Goal: Transaction & Acquisition: Obtain resource

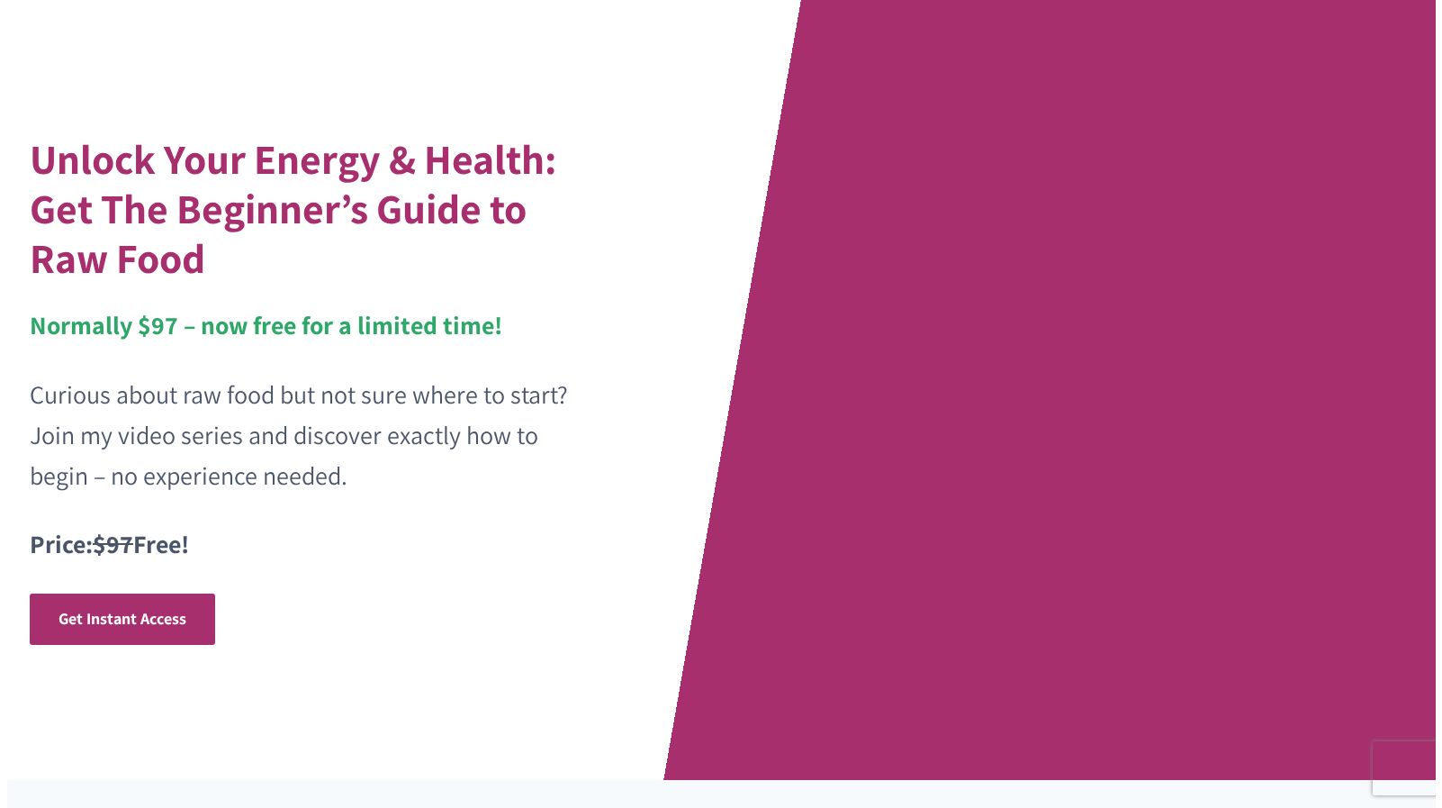
scroll to position [59, 0]
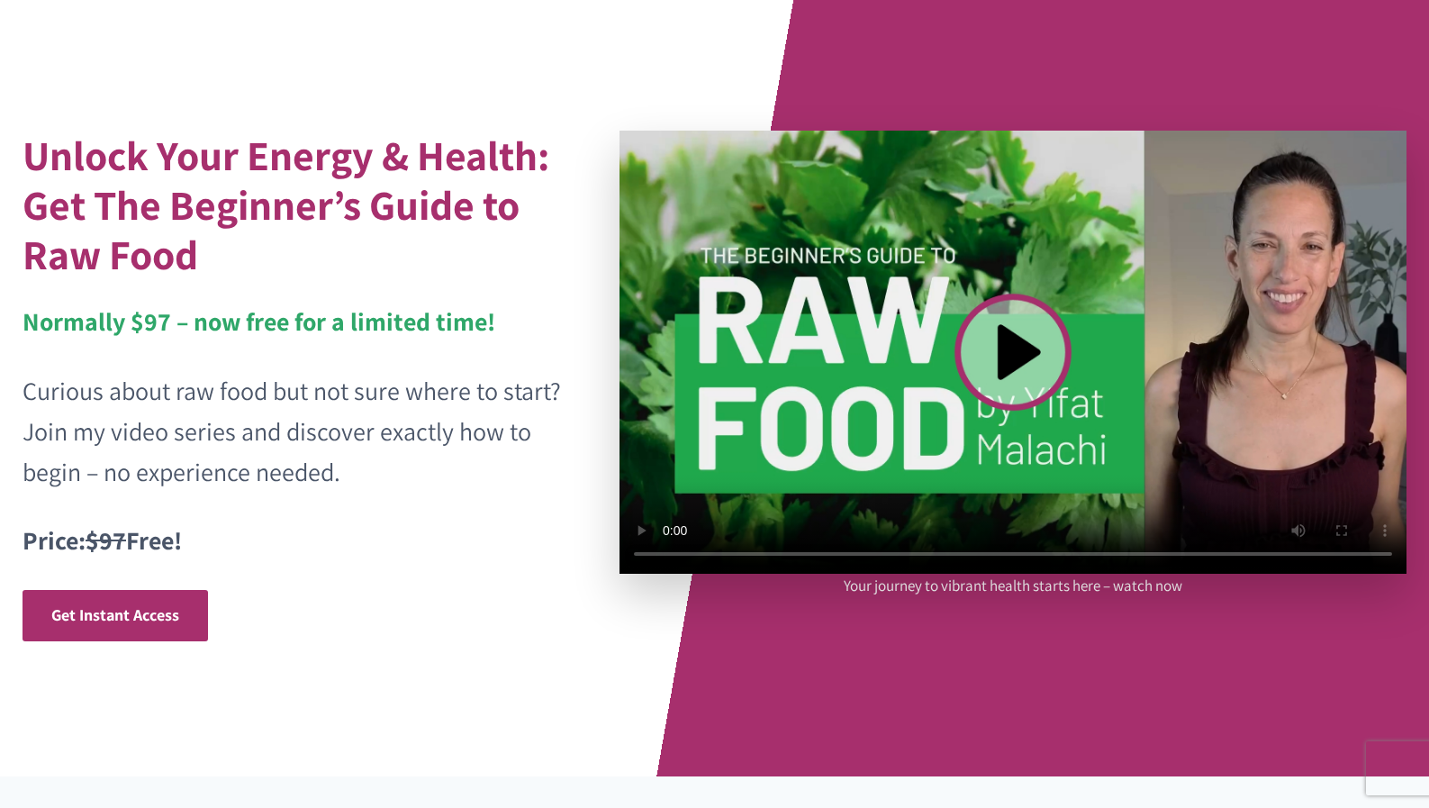
click at [1008, 348] on video at bounding box center [1012, 352] width 787 height 443
click at [124, 609] on span "Get Instant Access" at bounding box center [115, 614] width 128 height 21
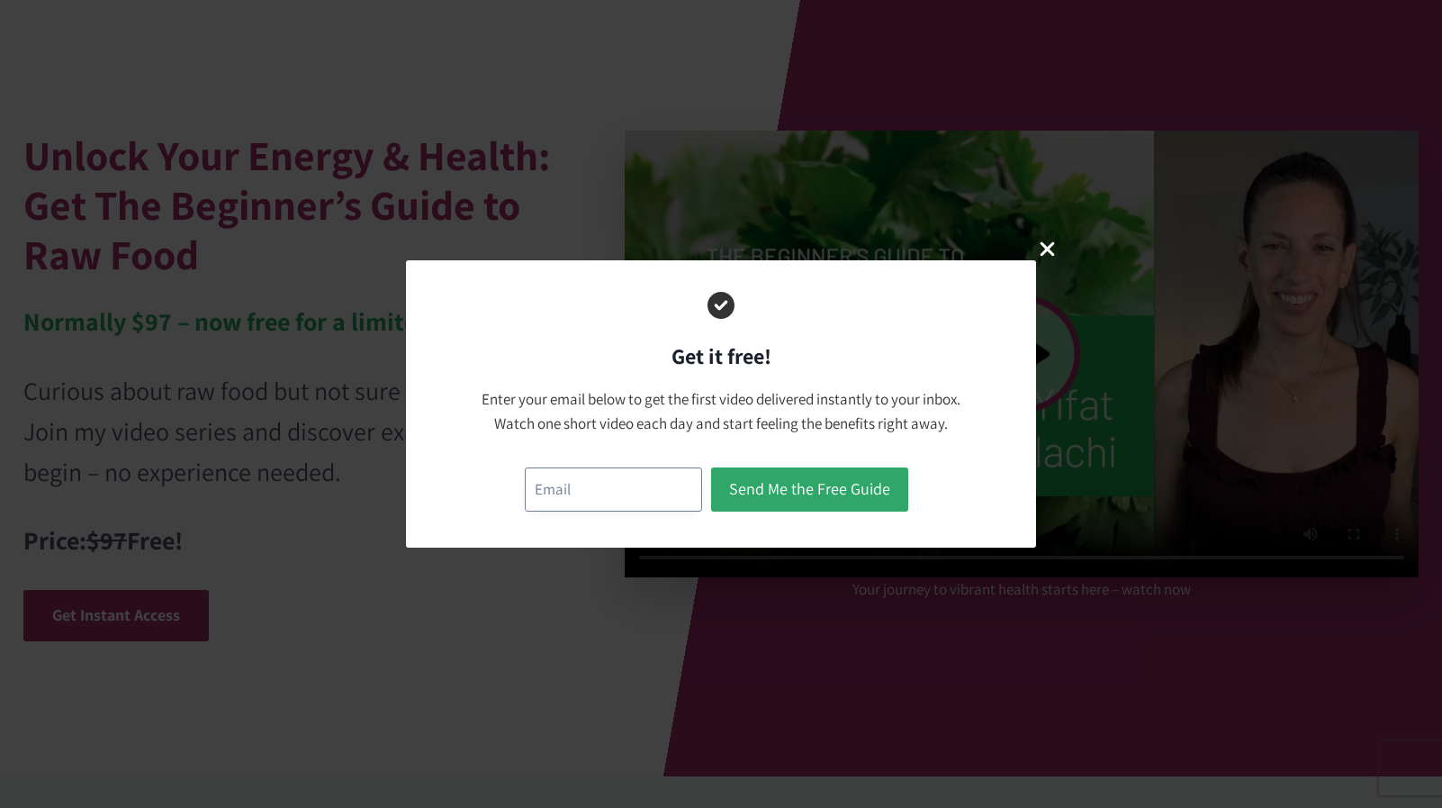
click at [561, 495] on input "email" at bounding box center [613, 489] width 177 height 44
type input "battegirl10@yahoo.com"
click at [839, 485] on button "Send Me the Free Guide" at bounding box center [809, 489] width 197 height 44
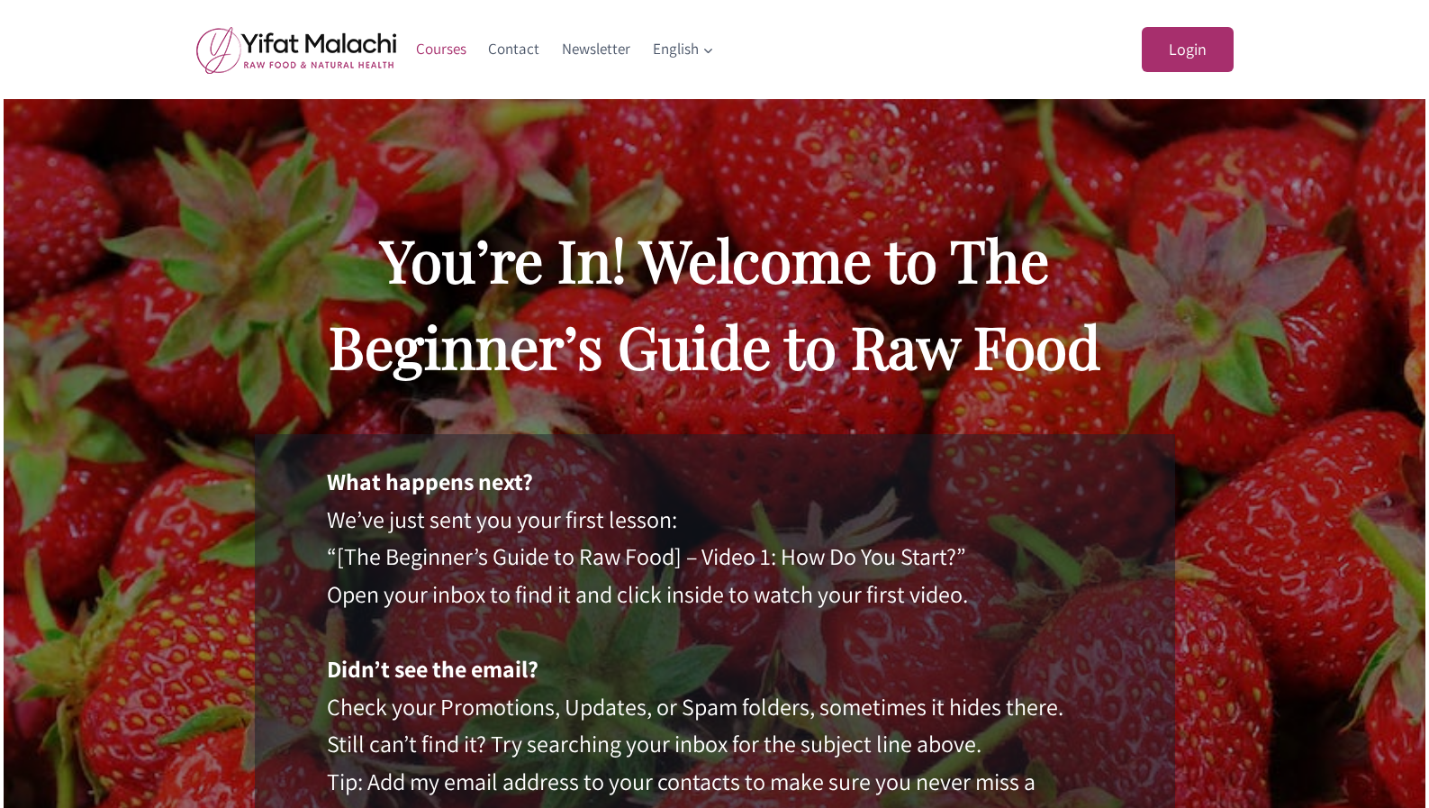
click at [437, 48] on link "Courses" at bounding box center [441, 49] width 73 height 43
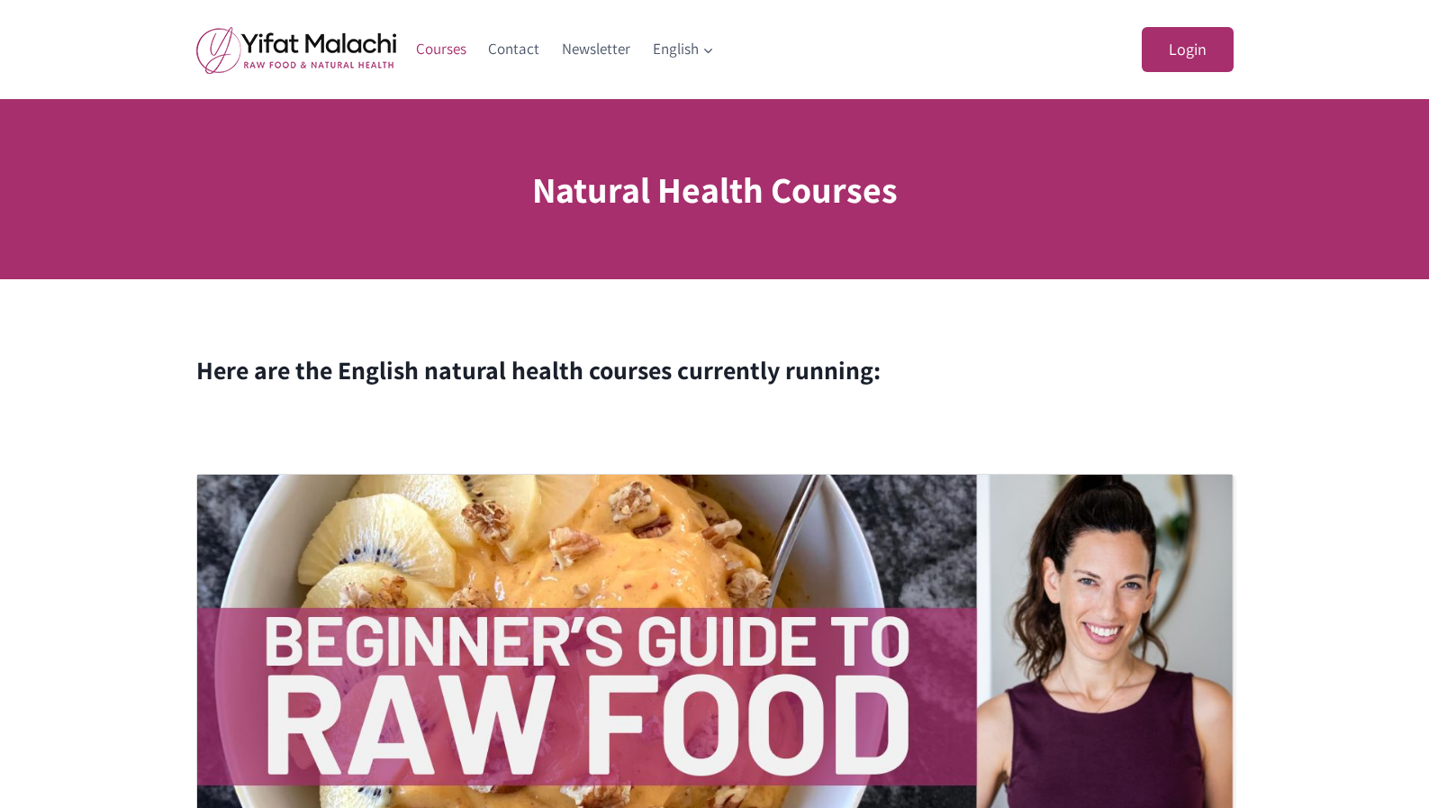
scroll to position [374, 0]
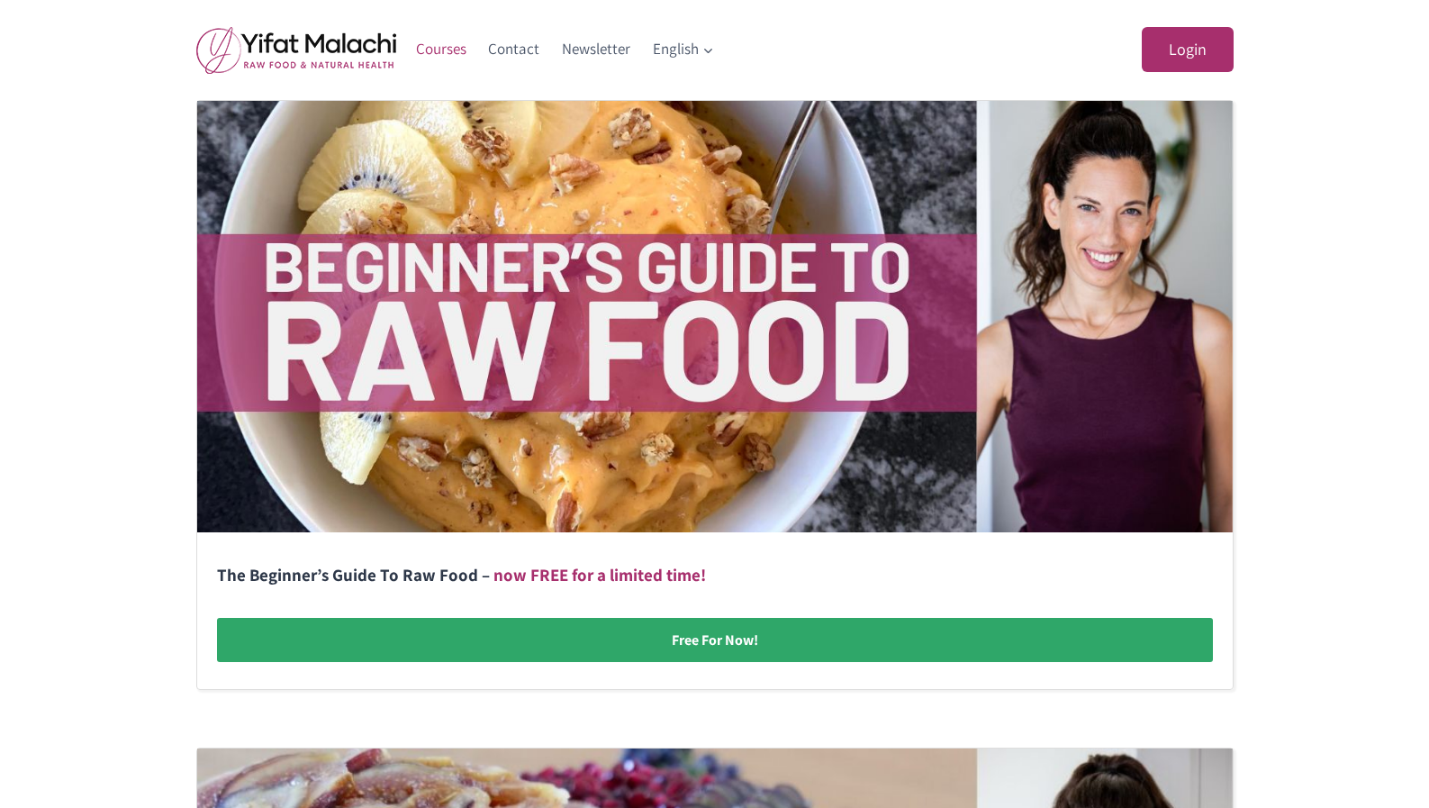
click at [718, 636] on link at bounding box center [714, 395] width 1035 height 588
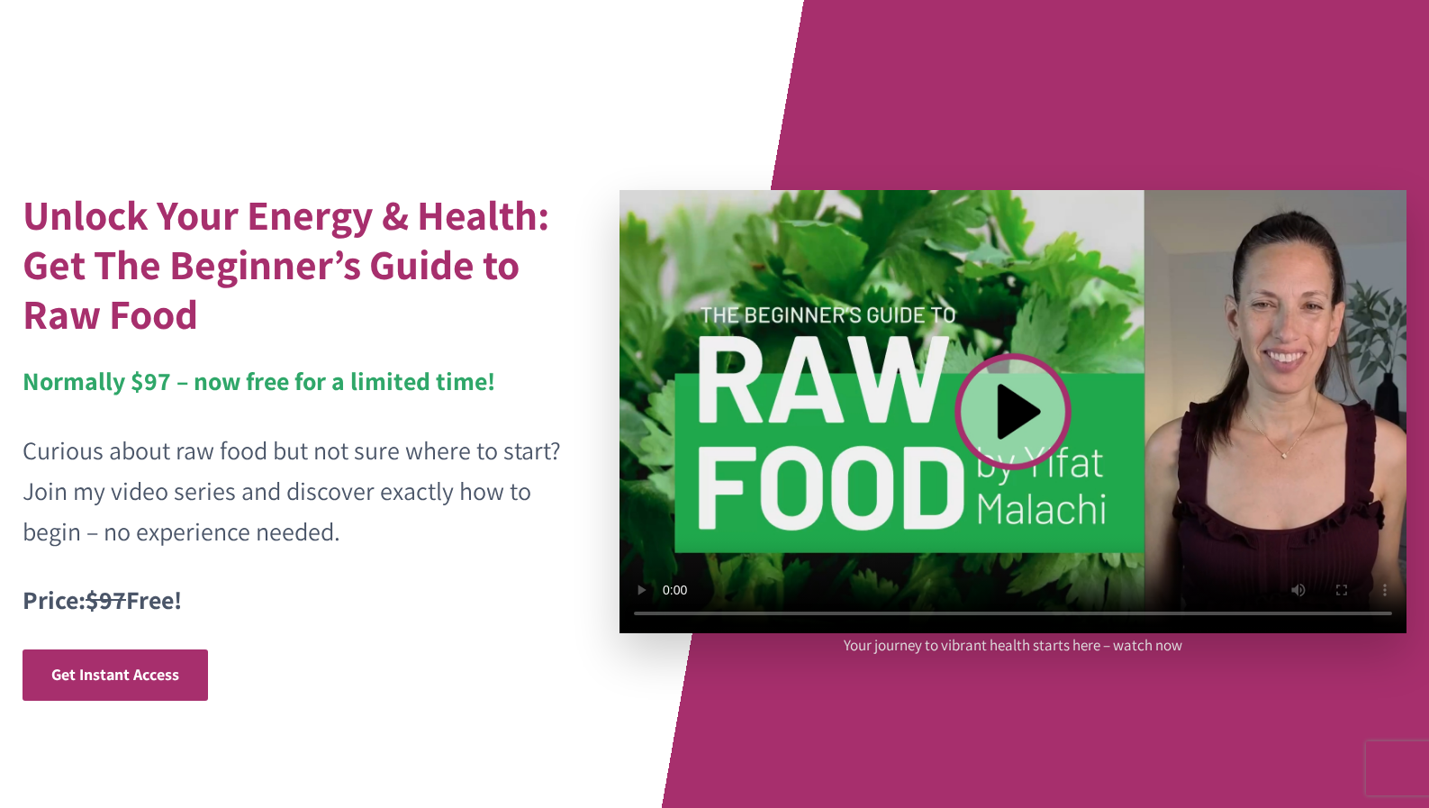
click at [1017, 408] on video at bounding box center [1012, 411] width 787 height 443
click at [701, 90] on div "Unlock Your Energy & Health: Get The Beginner’s Guide to Raw Food Normally $97 …" at bounding box center [714, 417] width 1429 height 835
click at [669, 611] on video at bounding box center [1012, 411] width 787 height 443
